Goal: Communication & Community: Connect with others

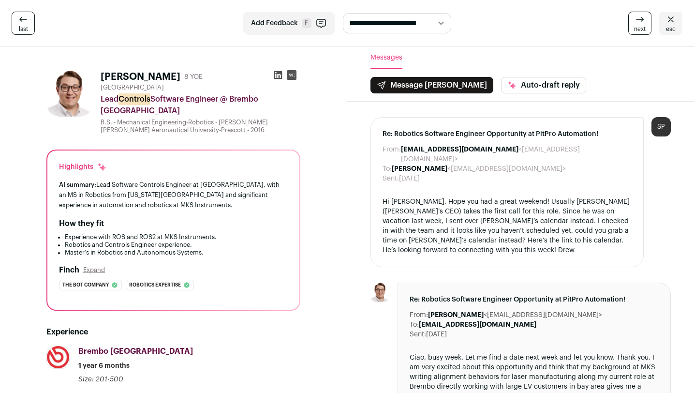
click at [675, 27] on span "esc" at bounding box center [671, 29] width 10 height 8
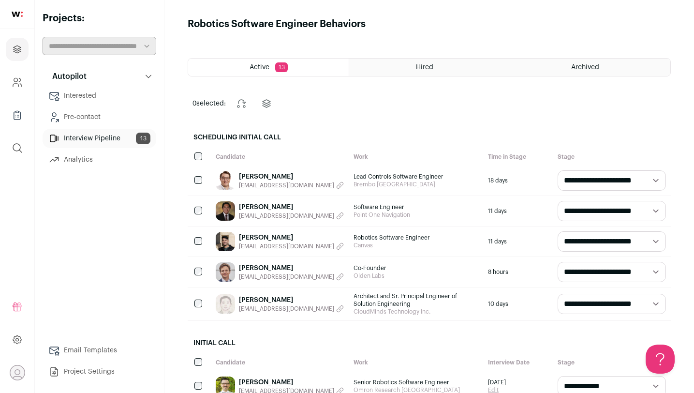
click at [398, 26] on header "Robotics Software Engineer Behaviors" at bounding box center [429, 24] width 483 height 14
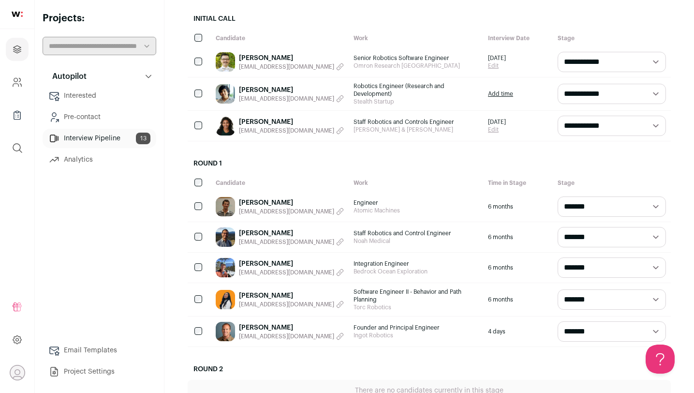
scroll to position [320, 0]
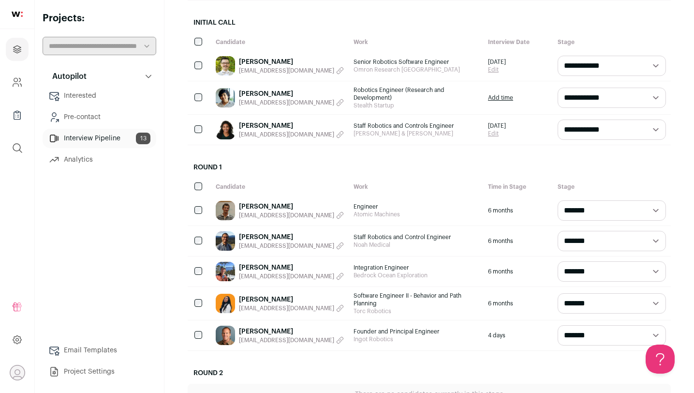
click at [266, 330] on link "[PERSON_NAME]" at bounding box center [291, 331] width 105 height 10
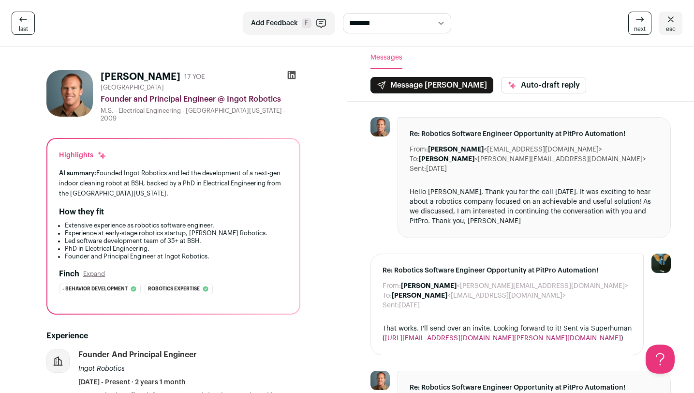
click at [451, 213] on div "Hello [PERSON_NAME], Thank you for the call [DATE]. It was exciting to hear abo…" at bounding box center [534, 206] width 249 height 39
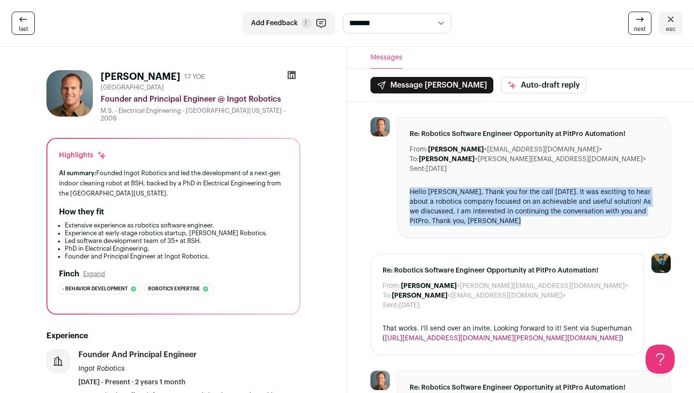
click at [451, 213] on div "Hello [PERSON_NAME], Thank you for the call [DATE]. It was exciting to hear abo…" at bounding box center [534, 206] width 249 height 39
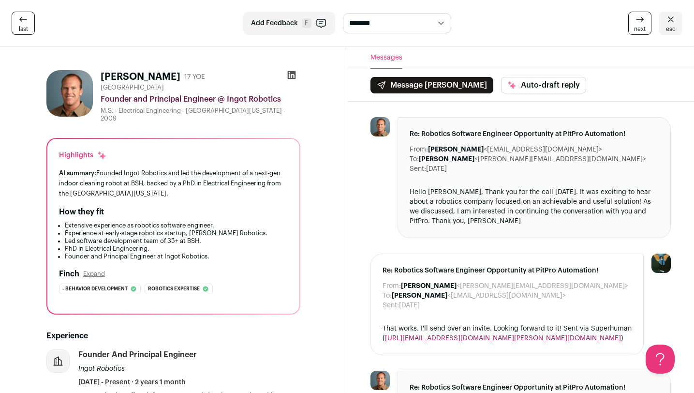
click at [386, 192] on div at bounding box center [379, 177] width 19 height 121
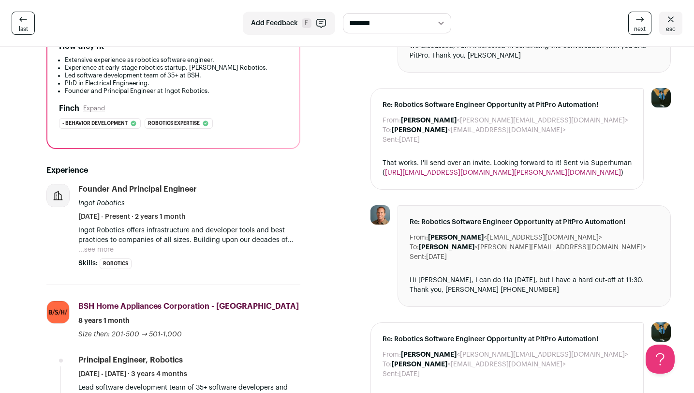
scroll to position [176, 0]
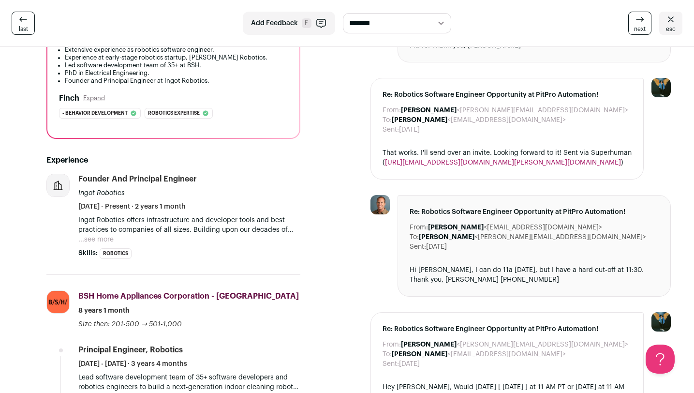
click at [669, 32] on span "esc" at bounding box center [671, 29] width 10 height 8
